Goal: Submit feedback/report problem: Submit feedback/report problem

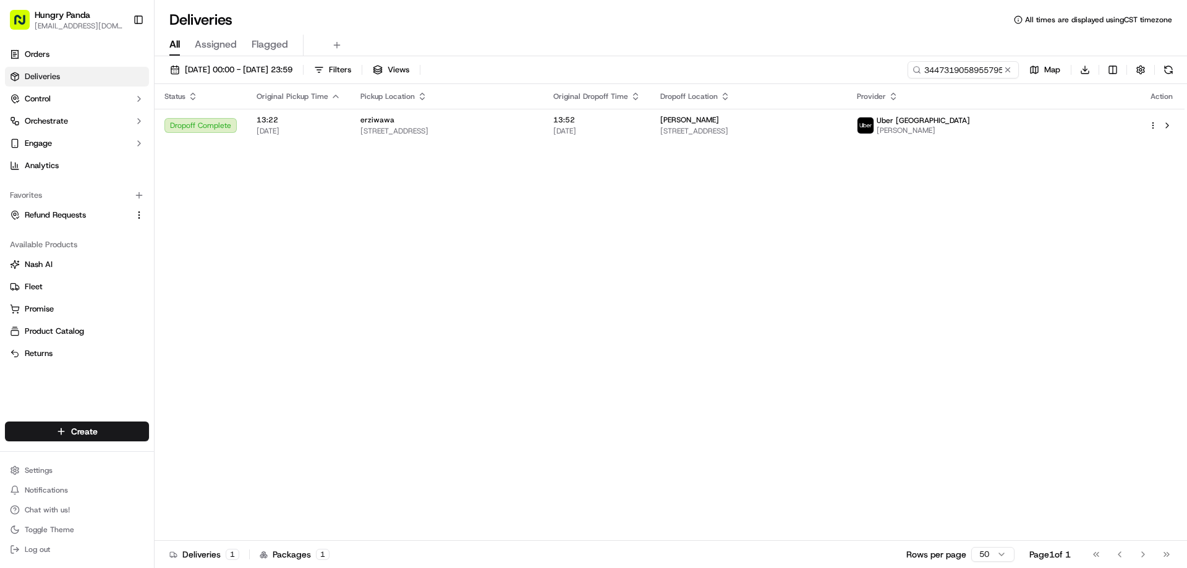
click at [961, 69] on input "3447319058955795421911" at bounding box center [963, 69] width 111 height 17
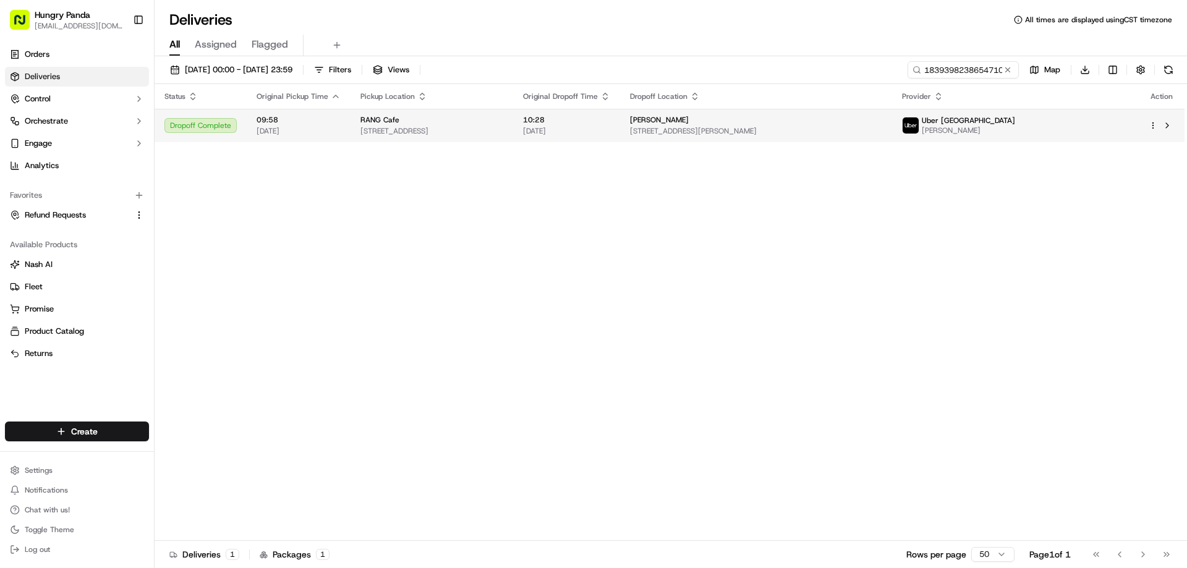
type input "1839398238654710081392"
click at [503, 135] on span "[STREET_ADDRESS]" at bounding box center [431, 131] width 143 height 10
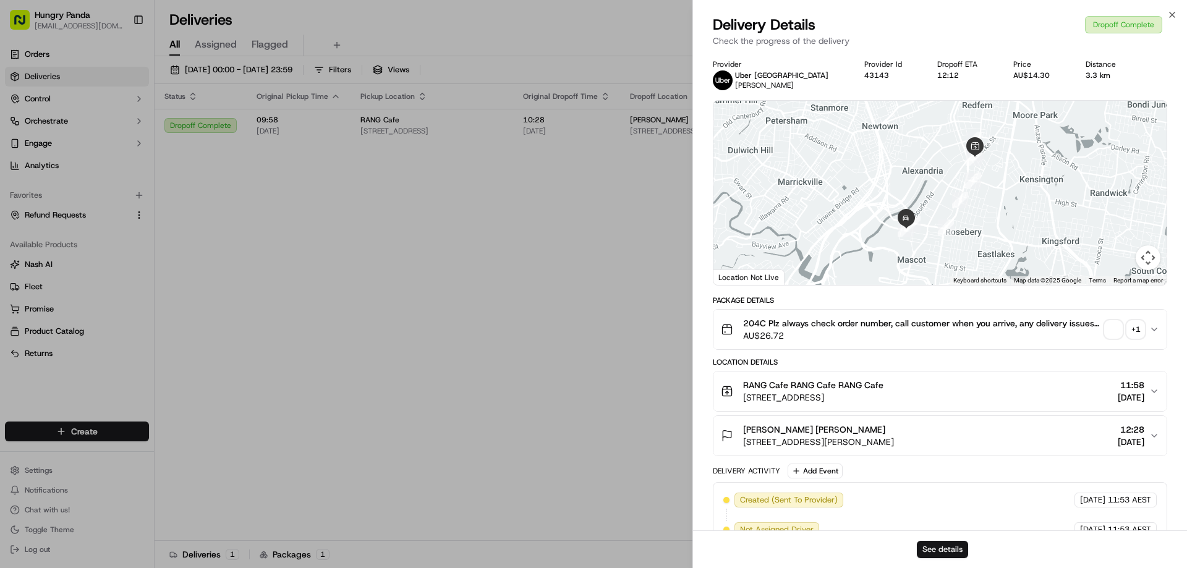
click at [932, 545] on button "See details" at bounding box center [942, 549] width 51 height 17
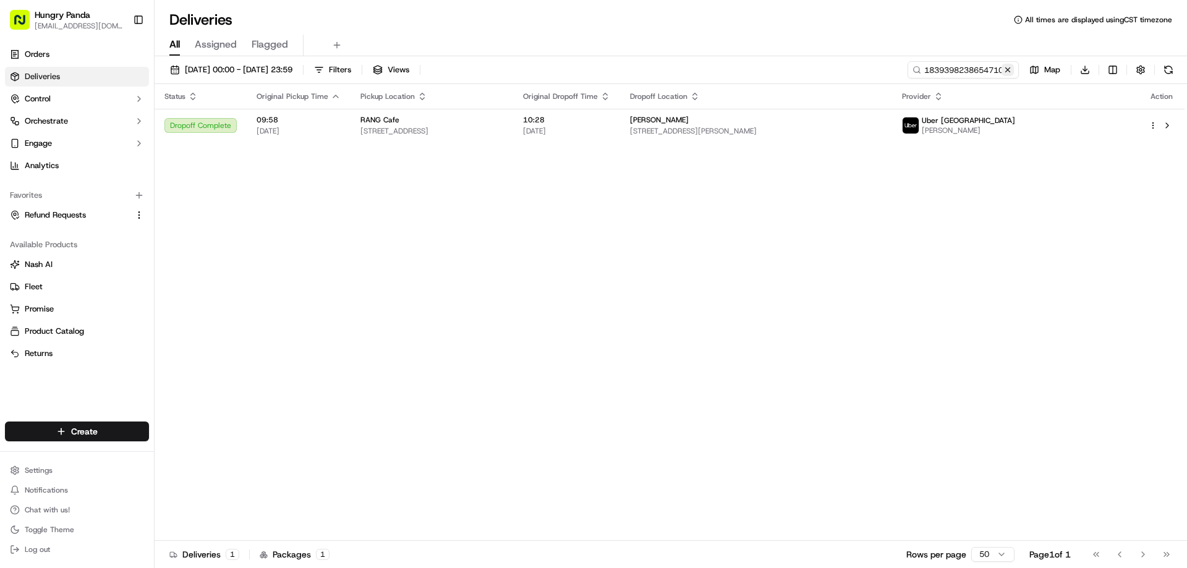
click at [1007, 73] on button at bounding box center [1008, 70] width 12 height 12
drag, startPoint x: 1007, startPoint y: 73, endPoint x: 990, endPoint y: 77, distance: 17.2
click at [1007, 73] on input at bounding box center [944, 69] width 148 height 17
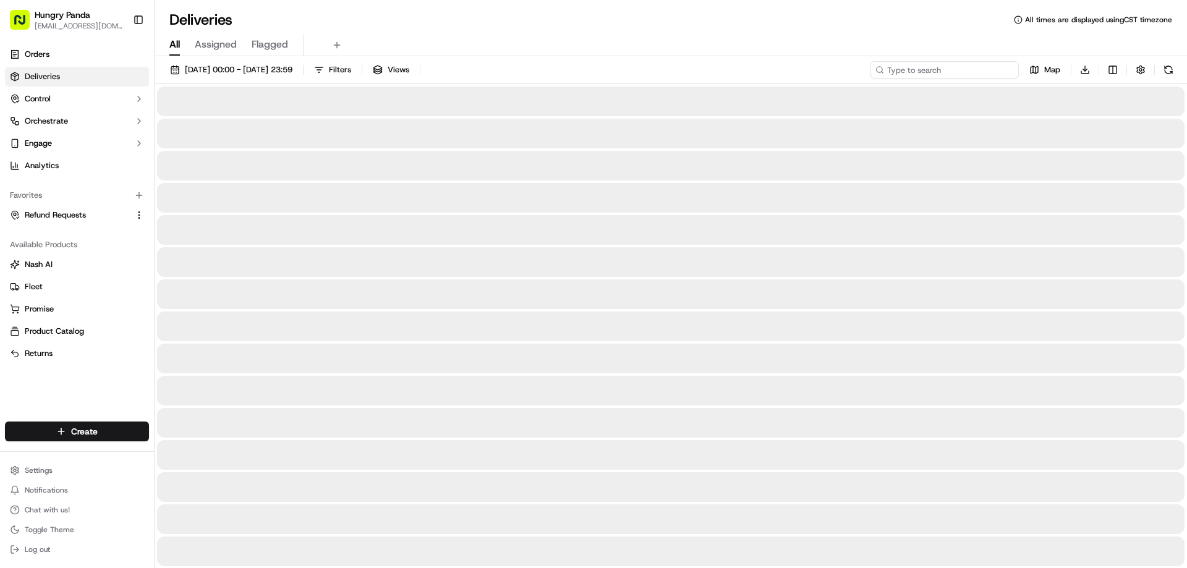
paste input "564137387875176479739"
type input "564137387875176479739"
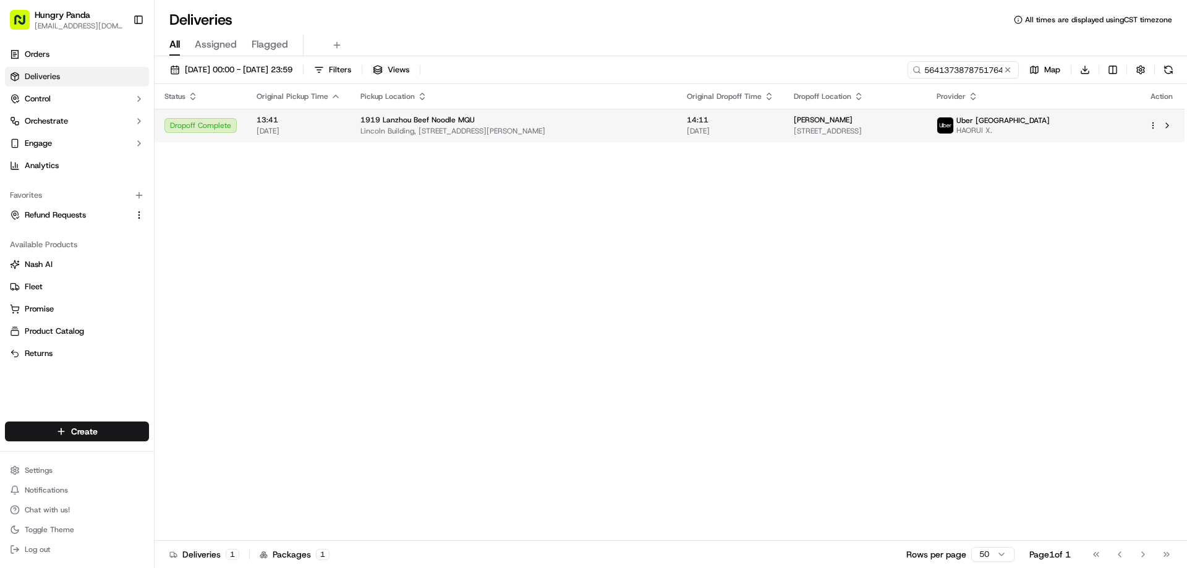
click at [674, 139] on td "[STREET_ADDRESS][PERSON_NAME]" at bounding box center [514, 125] width 326 height 33
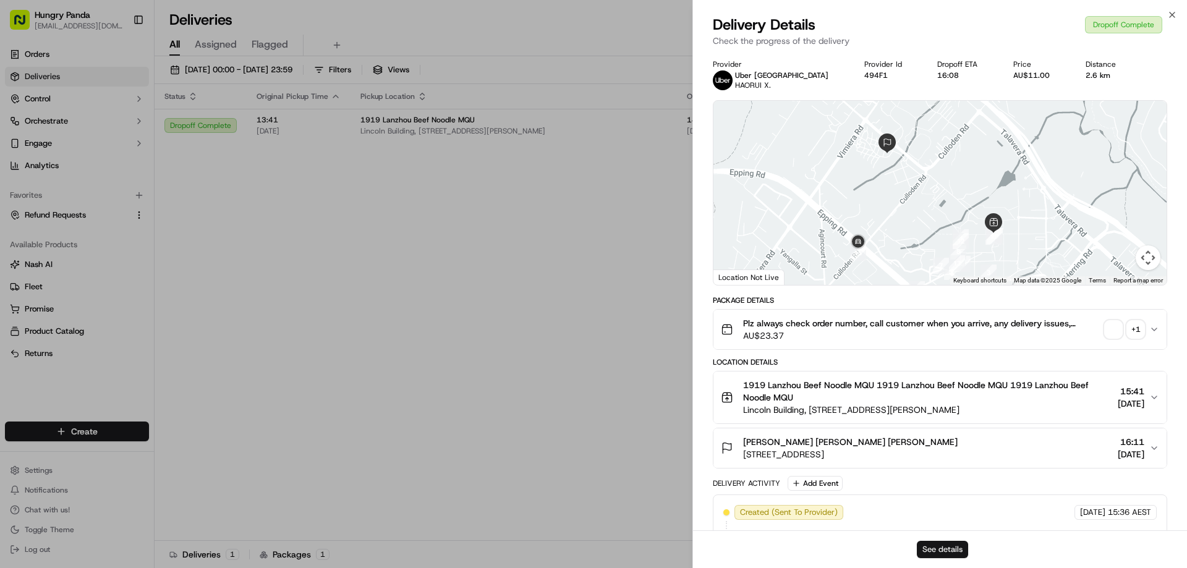
click at [937, 546] on button "See details" at bounding box center [942, 549] width 51 height 17
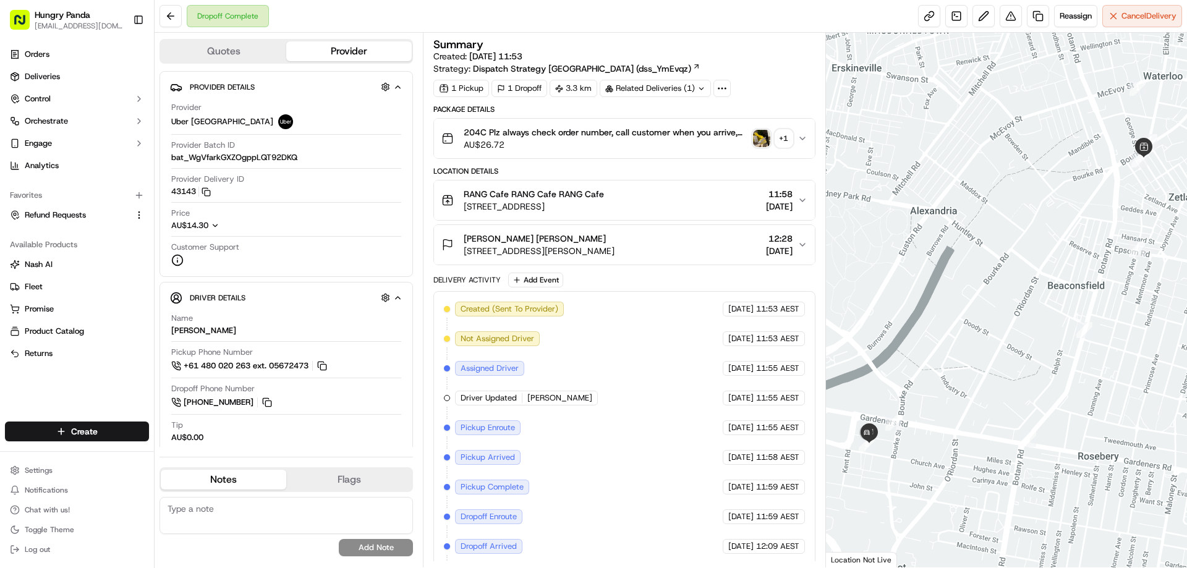
click at [763, 135] on img "button" at bounding box center [761, 138] width 17 height 17
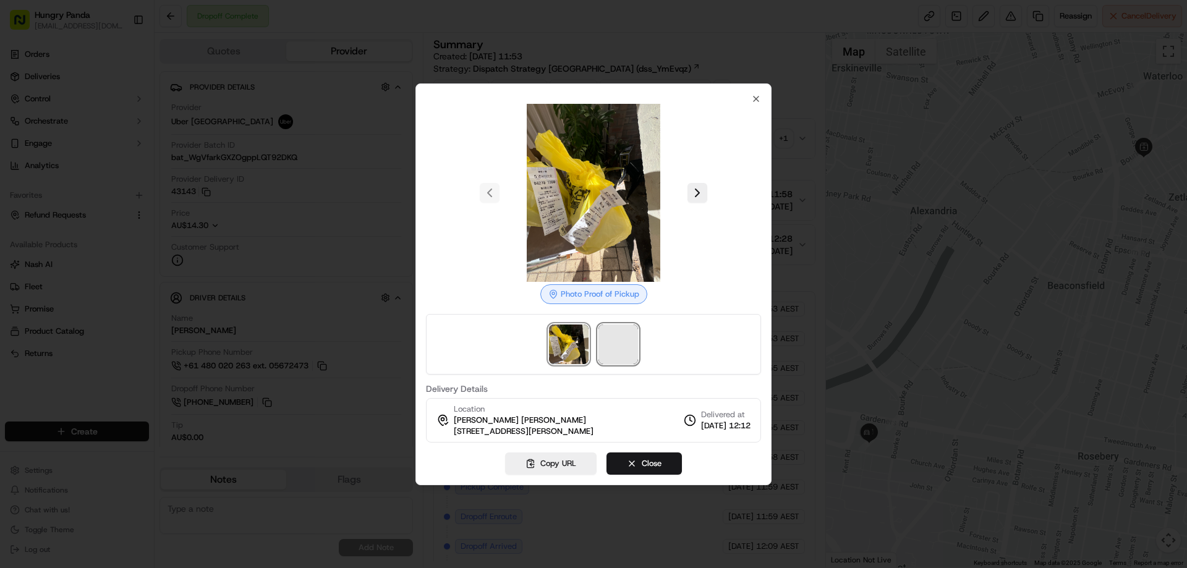
click at [620, 342] on span at bounding box center [618, 345] width 40 height 40
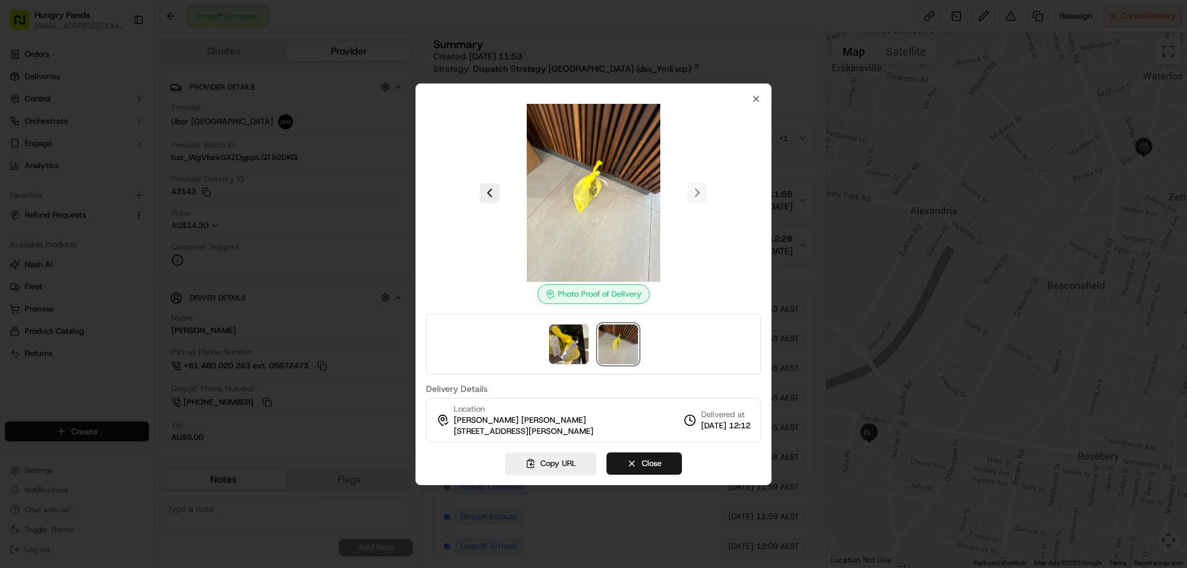
click at [796, 140] on div at bounding box center [593, 284] width 1187 height 568
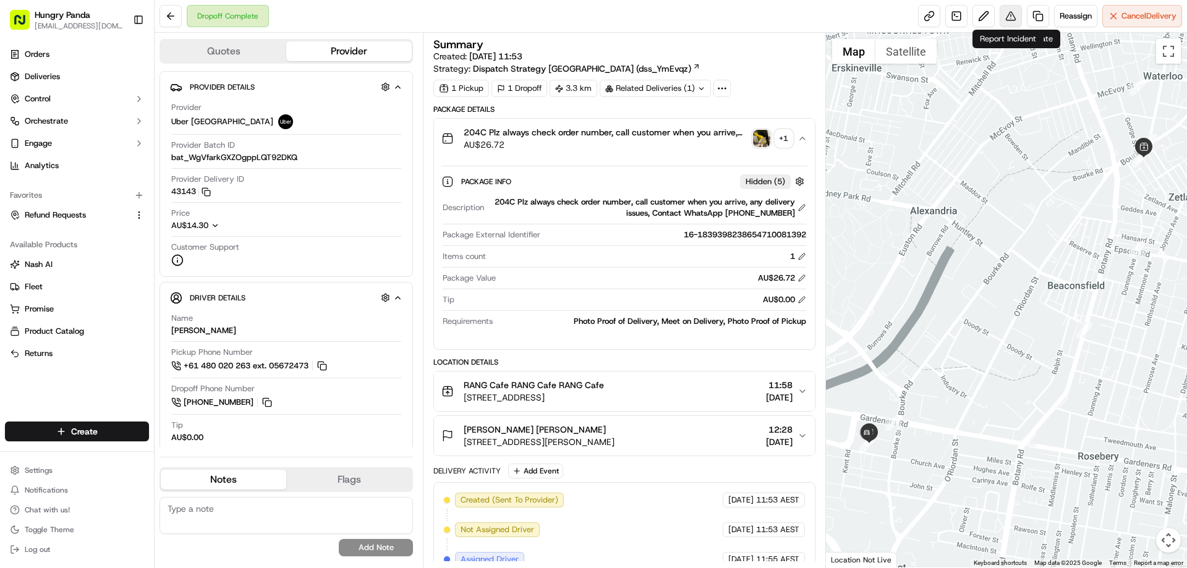
click at [1008, 12] on button at bounding box center [1011, 16] width 22 height 22
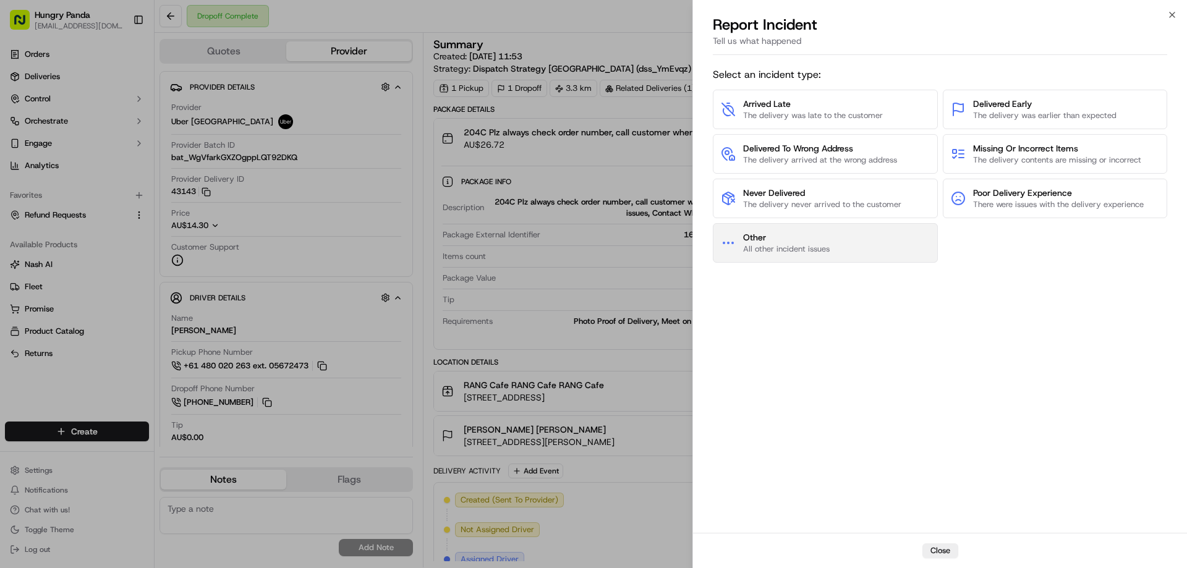
click at [807, 253] on span "All other incident issues" at bounding box center [786, 249] width 87 height 11
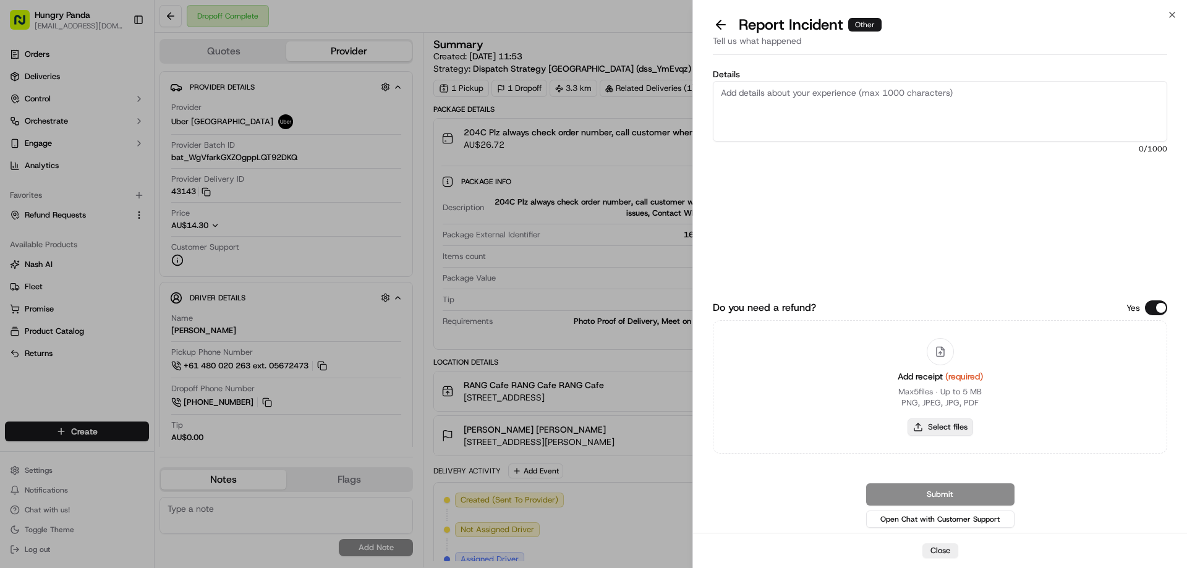
click at [948, 423] on button "Select files" at bounding box center [941, 427] width 66 height 17
type input "C:\fakepath\screenshot_2025-09-20_18-48-57.png"
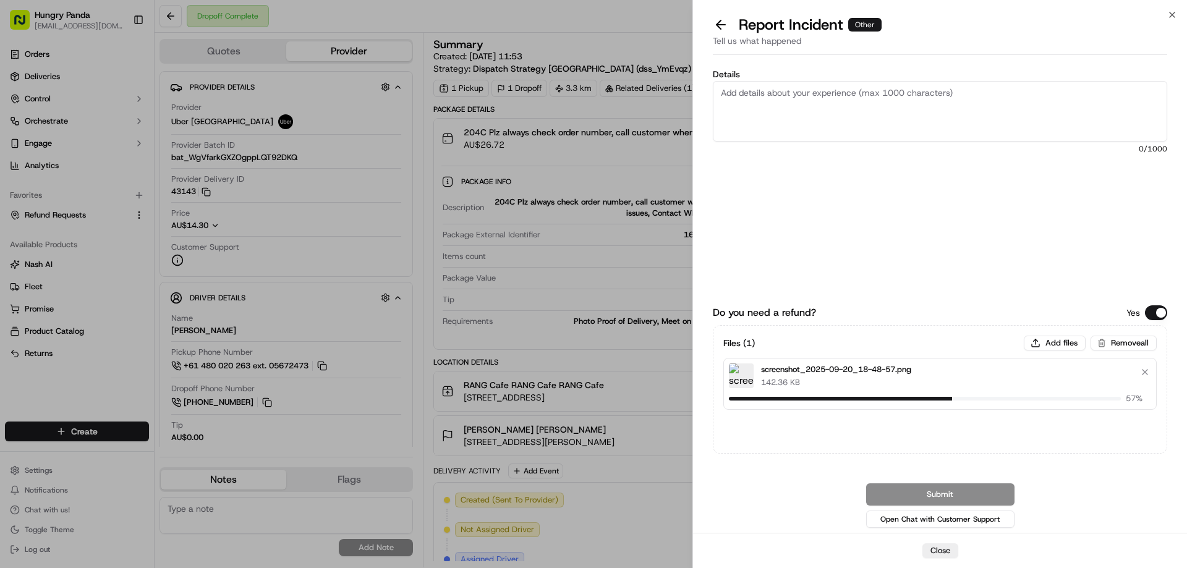
click at [813, 99] on textarea "Details" at bounding box center [940, 111] width 454 height 61
drag, startPoint x: 890, startPoint y: 142, endPoint x: 891, endPoint y: 125, distance: 17.4
click at [890, 142] on div "Details 0 /1000" at bounding box center [940, 162] width 454 height 184
click at [891, 125] on textarea "Details" at bounding box center [940, 111] width 454 height 61
paste textarea "The customer reported that he did not receive the meal, and the delivery photo …"
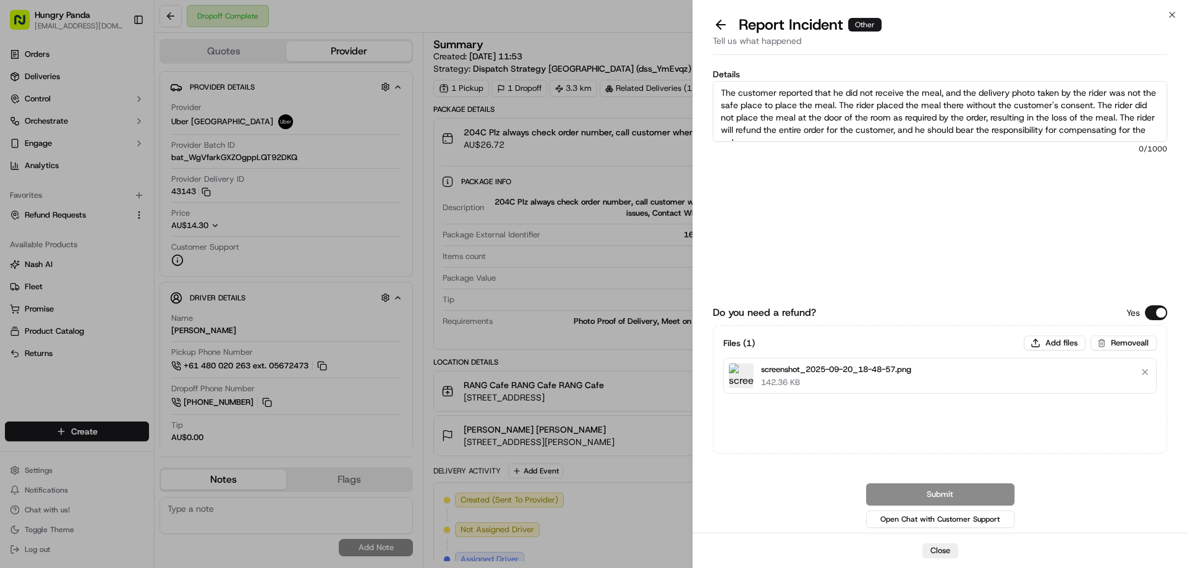
scroll to position [7, 0]
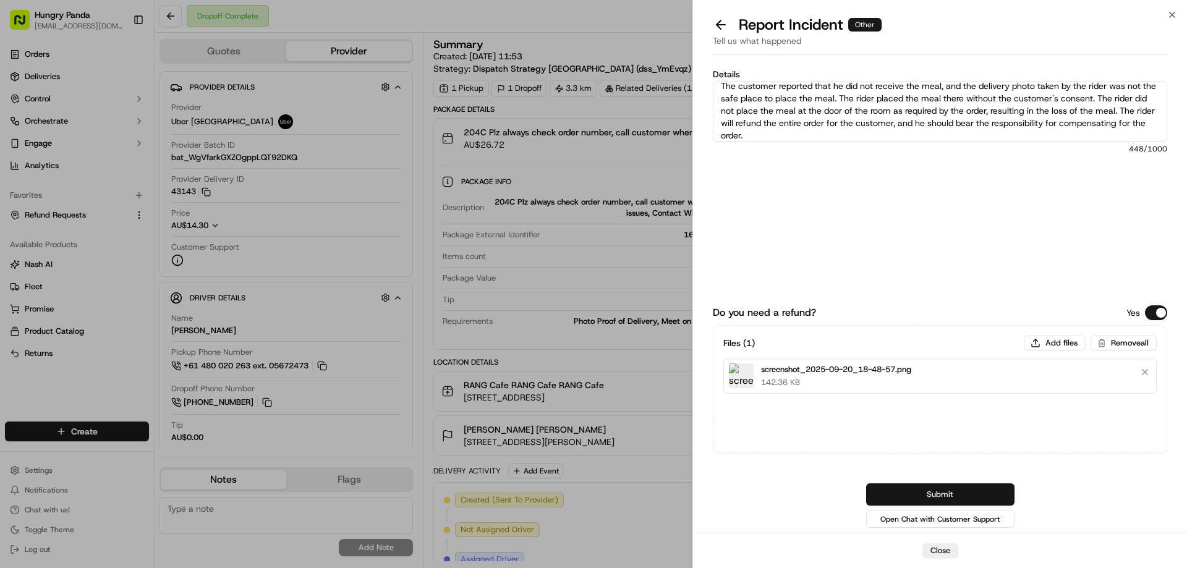
type textarea "The customer reported that he did not receive the meal, and the delivery photo …"
click at [959, 491] on button "Submit" at bounding box center [940, 494] width 148 height 22
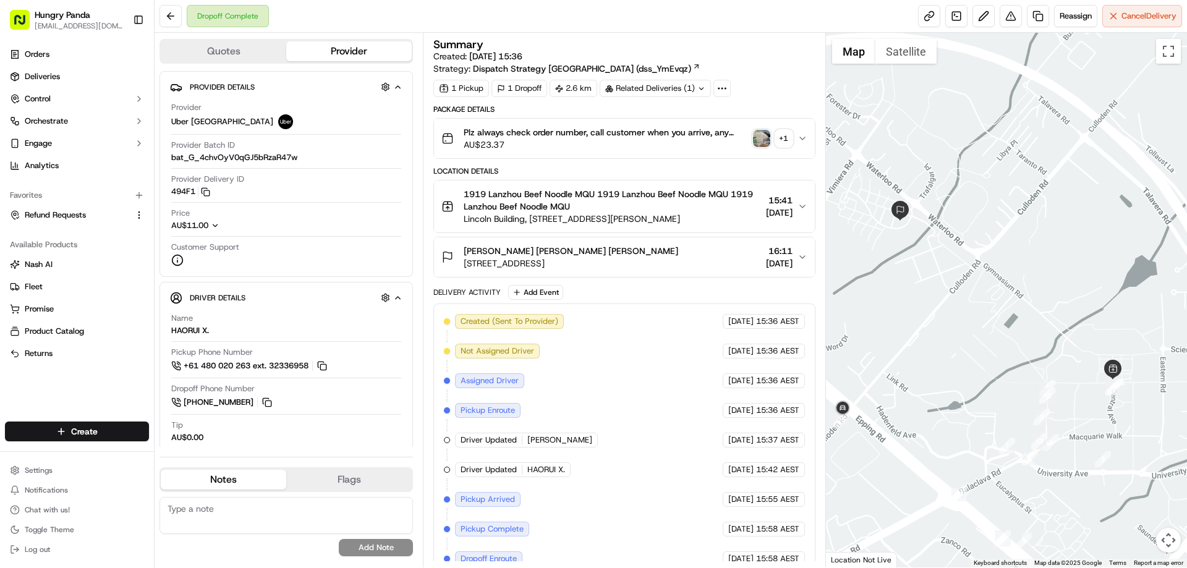
click at [804, 132] on button "Plz always check order number, call customer when you arrive, any delivery issu…" at bounding box center [624, 139] width 380 height 40
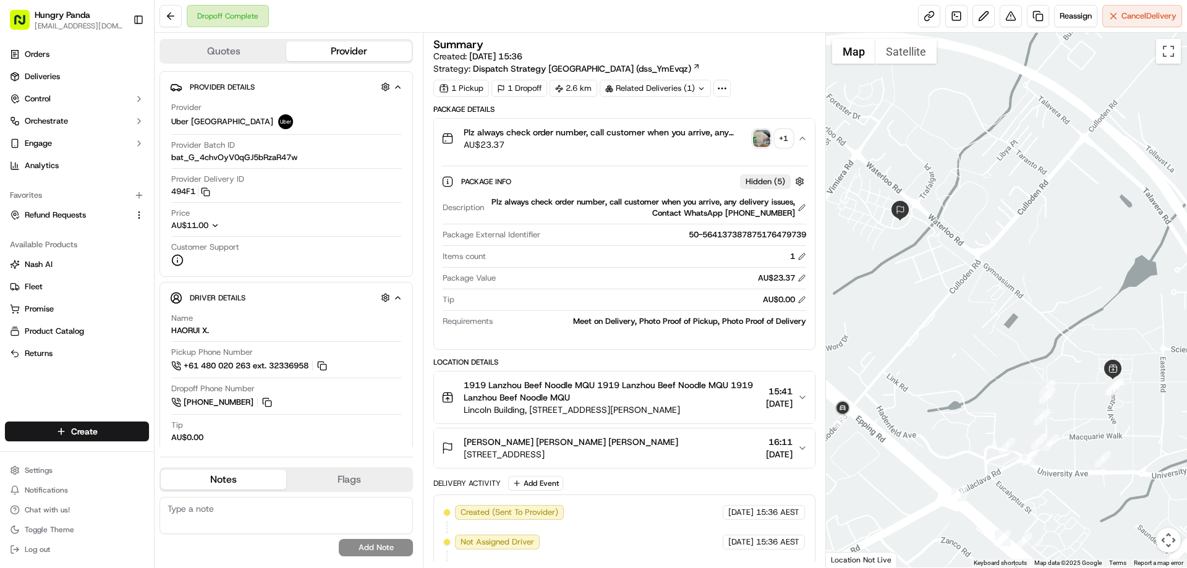
click at [758, 137] on img "button" at bounding box center [761, 138] width 17 height 17
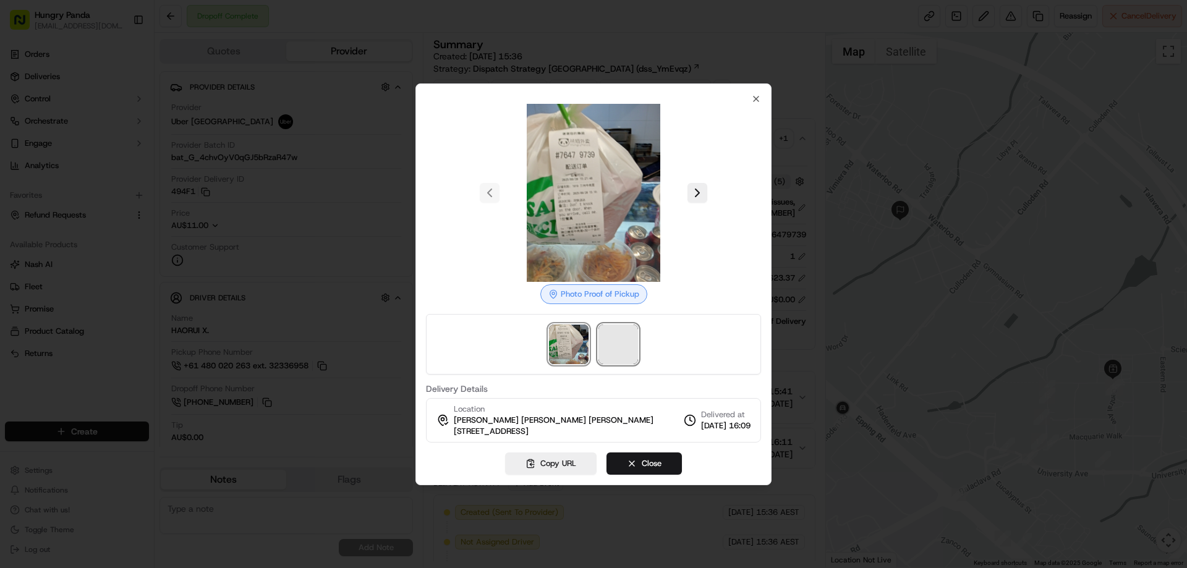
click at [613, 327] on span at bounding box center [618, 345] width 40 height 40
click at [831, 161] on div at bounding box center [593, 284] width 1187 height 568
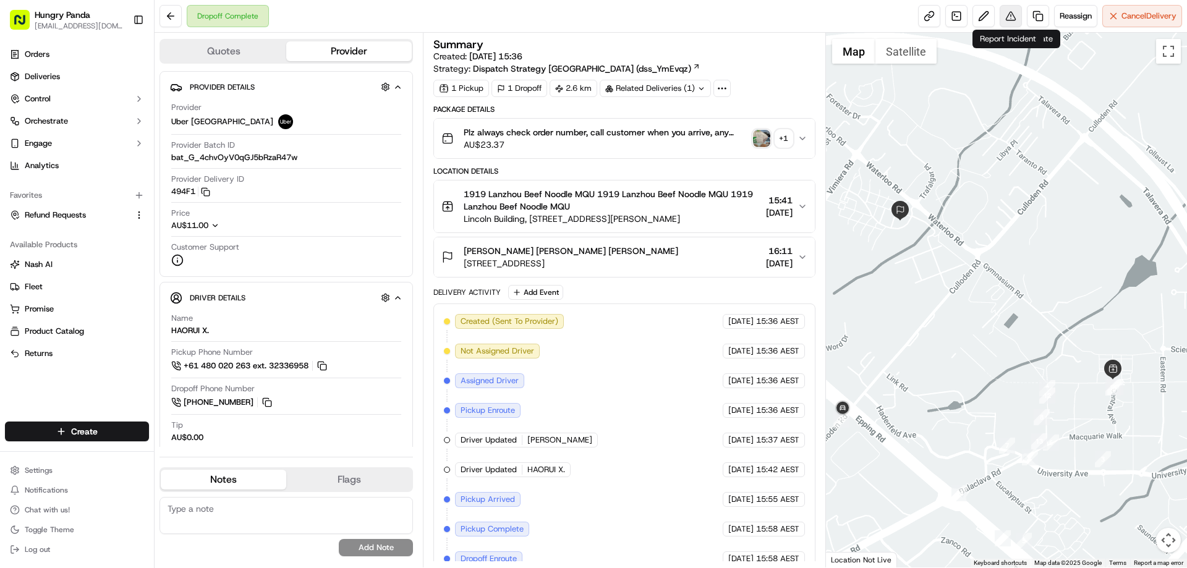
click at [1016, 12] on button at bounding box center [1011, 16] width 22 height 22
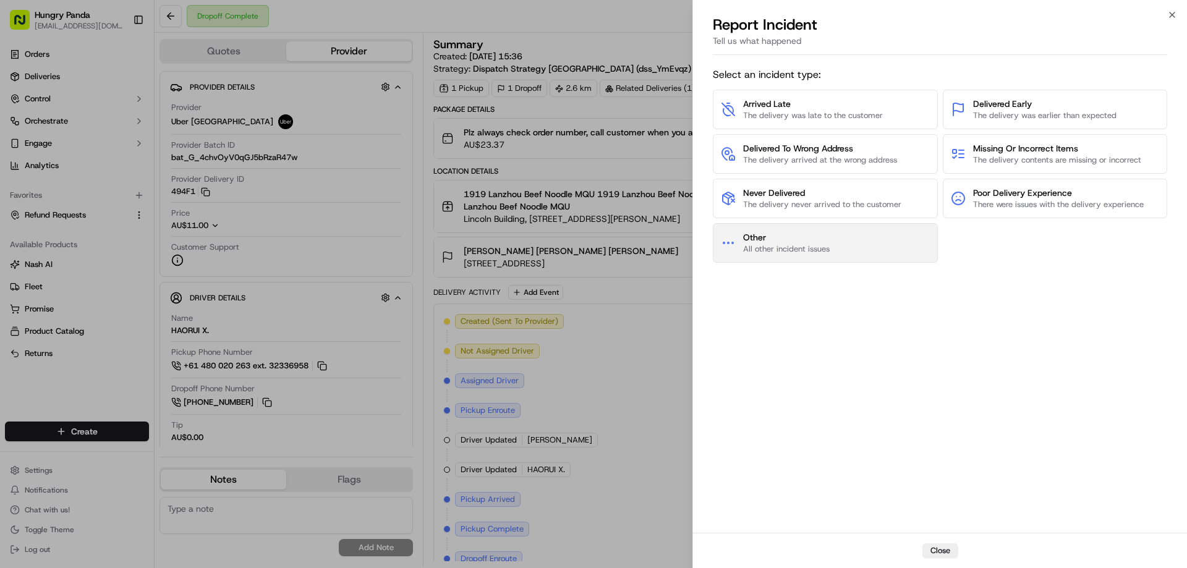
click at [817, 252] on span "All other incident issues" at bounding box center [786, 249] width 87 height 11
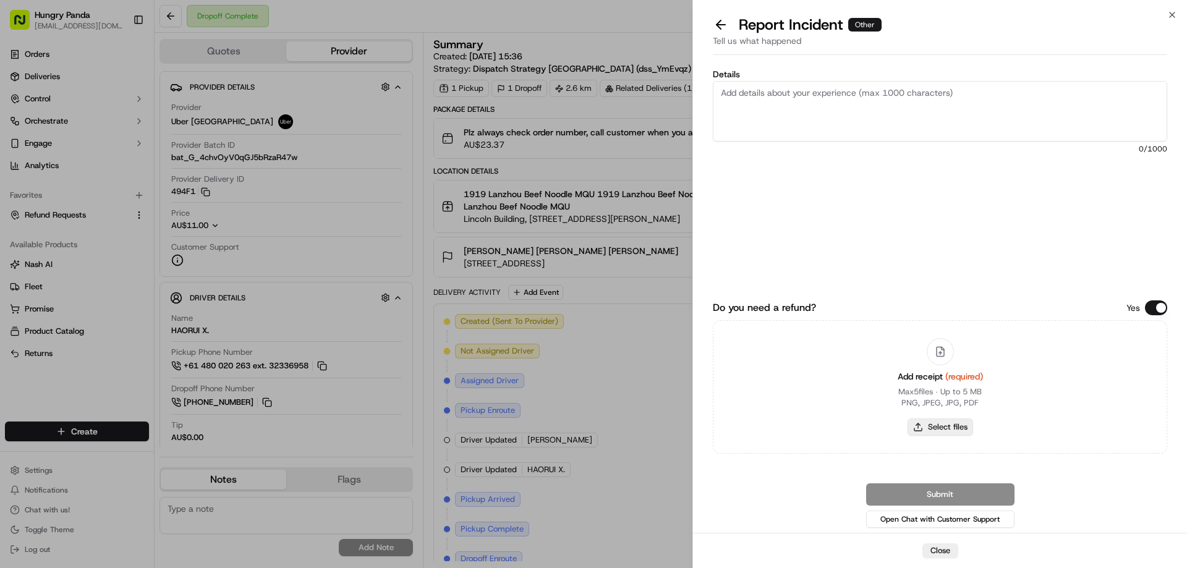
click at [929, 419] on button "Select files" at bounding box center [941, 427] width 66 height 17
type input "C:\fakepath\screenshot_2025-09-20_19-01-32.png"
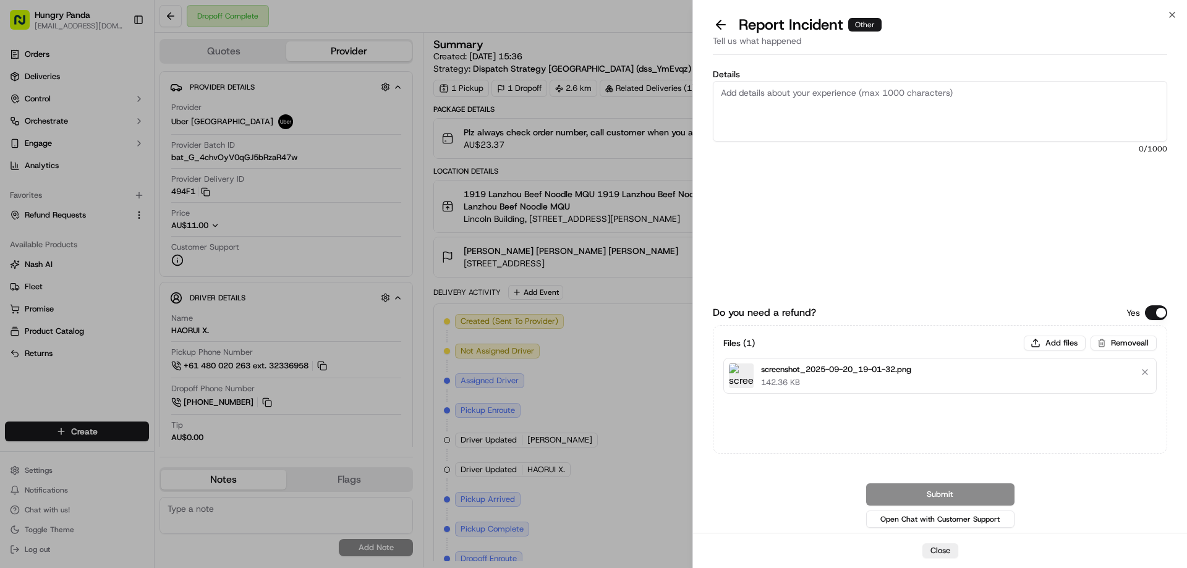
drag, startPoint x: 864, startPoint y: 93, endPoint x: 870, endPoint y: 95, distance: 6.5
click at [864, 93] on textarea "Details" at bounding box center [940, 111] width 454 height 61
paste textarea "The customer reported that he did not receive the meal, and the delivery photo …"
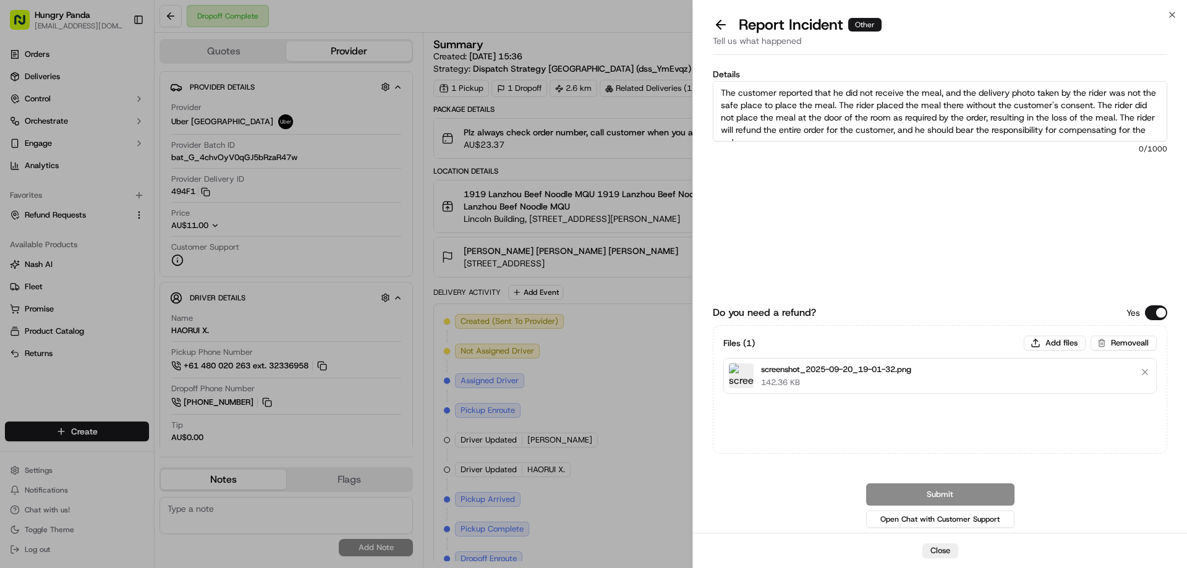
scroll to position [7, 0]
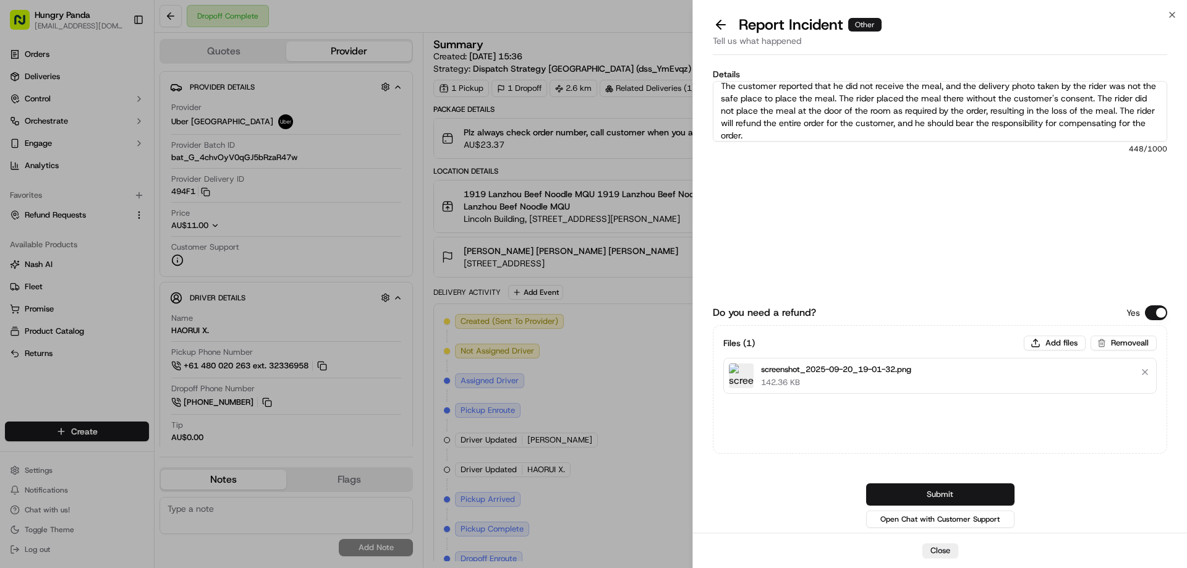
type textarea "The customer reported that he did not receive the meal, and the delivery photo …"
drag, startPoint x: 929, startPoint y: 490, endPoint x: 925, endPoint y: 479, distance: 11.0
click at [929, 490] on button "Submit" at bounding box center [940, 494] width 148 height 22
